Goal: Transaction & Acquisition: Download file/media

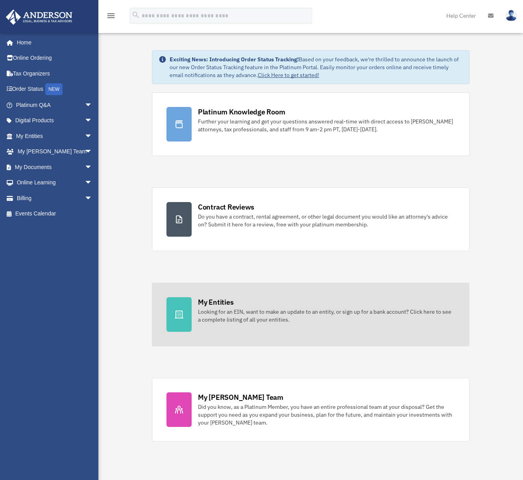
click at [218, 304] on div "My Entities" at bounding box center [215, 302] width 35 height 10
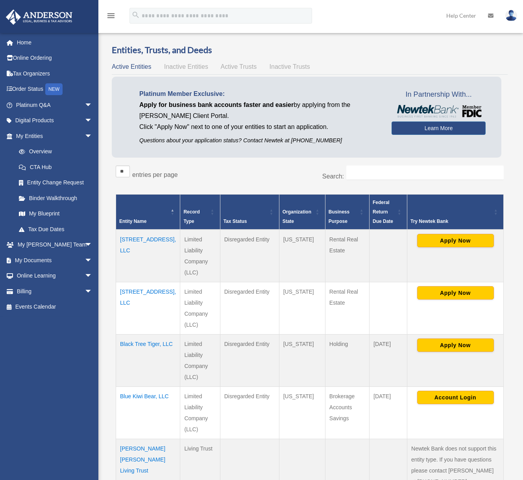
click at [141, 304] on td "3321 Mishawaka Ave, LLC" at bounding box center [148, 308] width 64 height 52
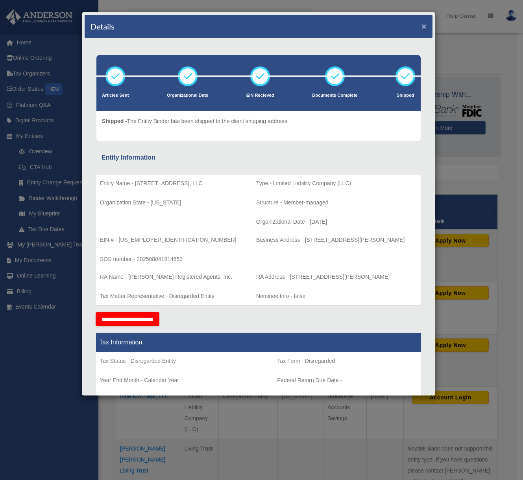
click at [421, 26] on button "×" at bounding box center [423, 26] width 5 height 8
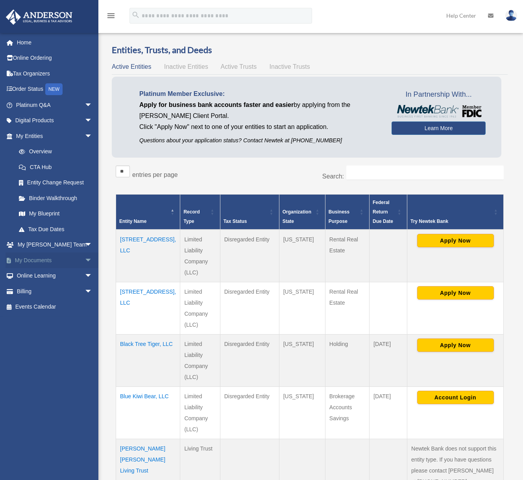
click at [63, 261] on link "My Documents arrow_drop_down" at bounding box center [55, 260] width 99 height 16
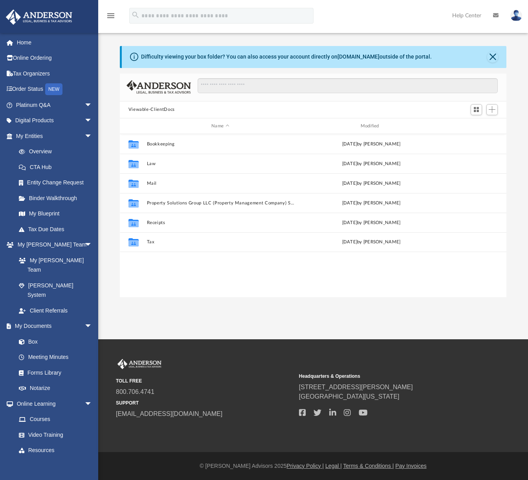
scroll to position [173, 381]
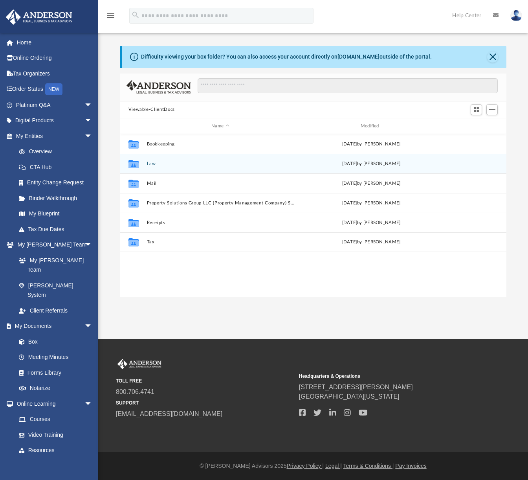
click at [151, 162] on button "Law" at bounding box center [220, 163] width 147 height 5
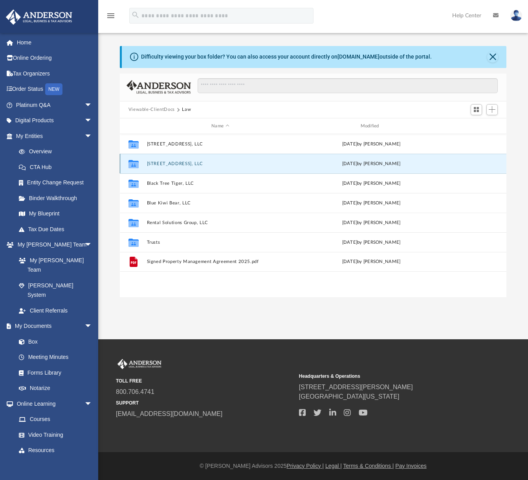
click at [182, 162] on button "3321 Mishawaka Ave, LLC" at bounding box center [220, 163] width 147 height 5
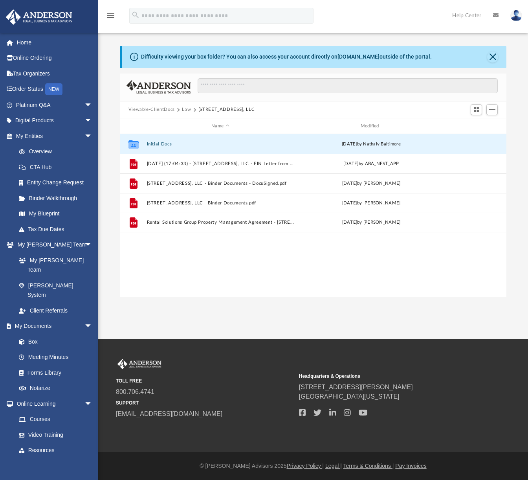
click at [161, 142] on button "Initial Docs" at bounding box center [220, 144] width 147 height 5
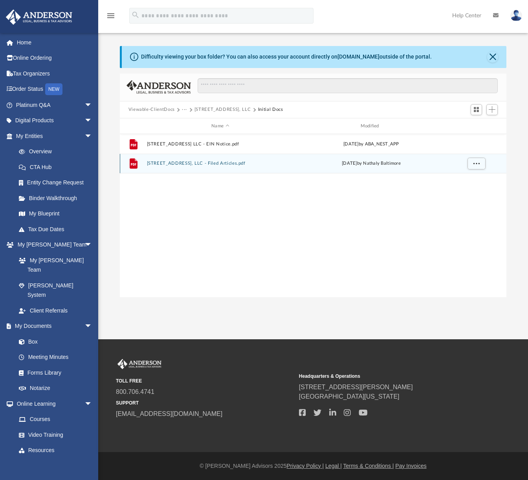
click at [223, 163] on button "3321 Mishawaka Ave, LLC - Filed Articles.pdf" at bounding box center [220, 163] width 147 height 5
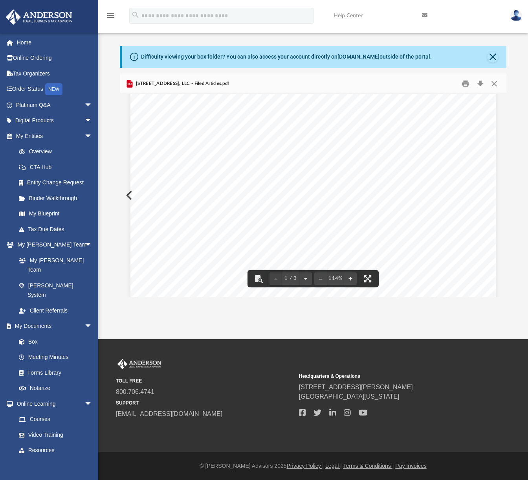
scroll to position [190, 0]
click at [482, 83] on button "Download" at bounding box center [480, 83] width 14 height 12
